Goal: Navigation & Orientation: Find specific page/section

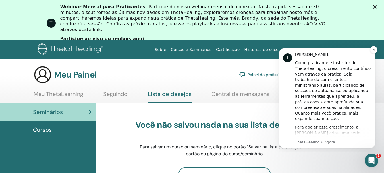
click at [368, 128] on div "Para apoiar esse crescimento, a Vianna criou uma série de Seminários de Aprimor…" at bounding box center [333, 166] width 76 height 84
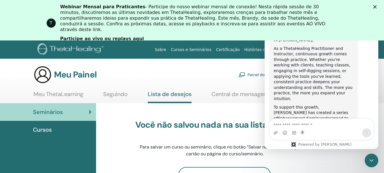
scroll to position [59, 0]
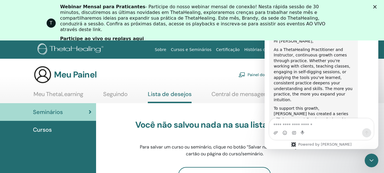
click at [377, 7] on polygon "Fechar" at bounding box center [375, 6] width 3 height 3
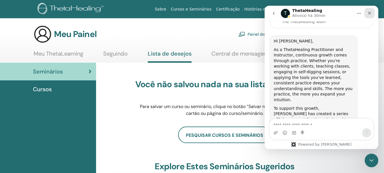
click at [372, 14] on icon "Fechar" at bounding box center [370, 13] width 5 height 5
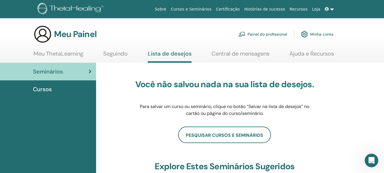
scroll to position [367, 0]
click at [40, 88] on font "Cursos" at bounding box center [42, 88] width 19 height 7
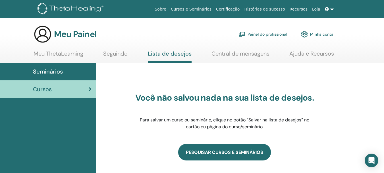
click at [219, 150] on link "PESQUISAR CURSOS E SEMINÁRIOS" at bounding box center [224, 152] width 93 height 16
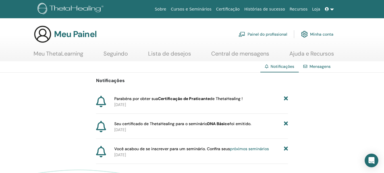
click at [262, 33] on font "Painel do profissional" at bounding box center [268, 34] width 40 height 5
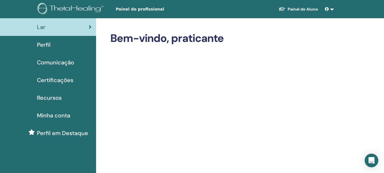
click at [58, 78] on font "Certificações" at bounding box center [55, 79] width 36 height 7
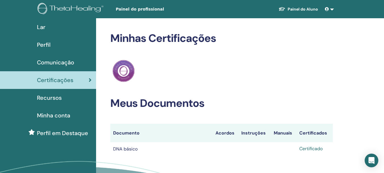
click at [307, 148] on font "Certificado" at bounding box center [311, 148] width 23 height 6
